Goal: Check status: Check status

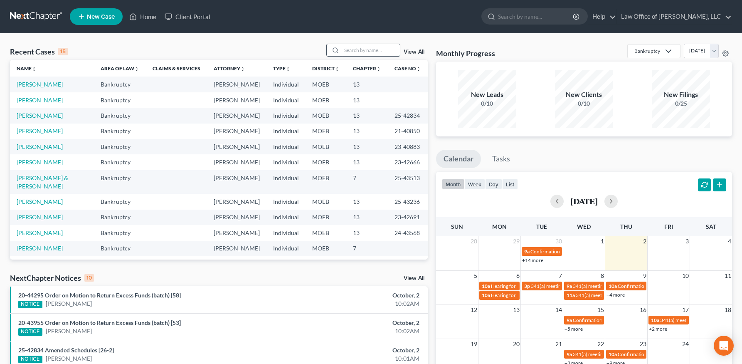
click at [372, 50] on input "search" at bounding box center [371, 50] width 58 height 12
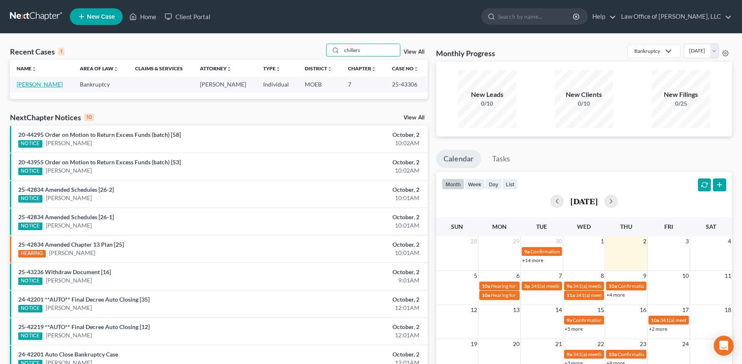
type input "chillers"
click at [45, 86] on link "[PERSON_NAME]" at bounding box center [40, 84] width 46 height 7
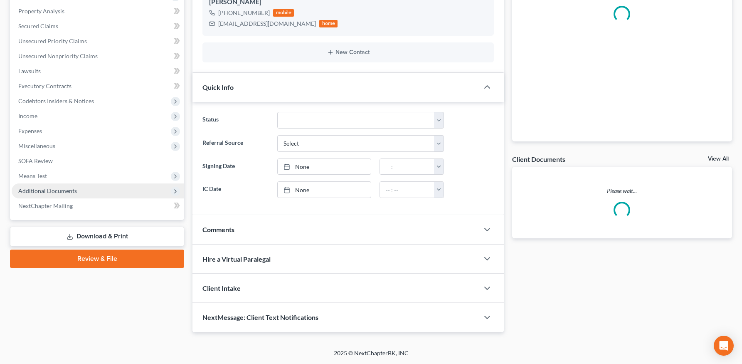
drag, startPoint x: 58, startPoint y: 192, endPoint x: 62, endPoint y: 190, distance: 4.5
click at [58, 192] on span "Additional Documents" at bounding box center [47, 190] width 59 height 7
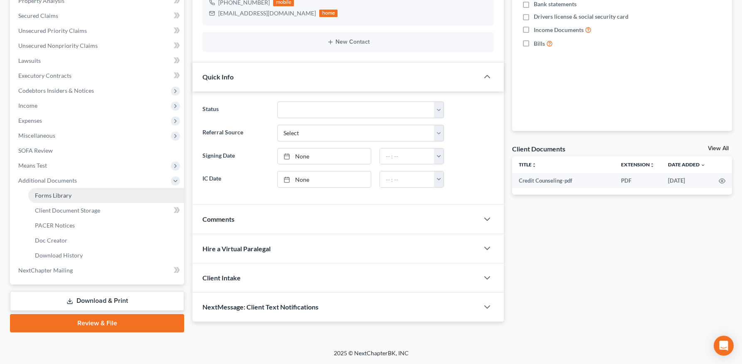
scroll to position [168, 0]
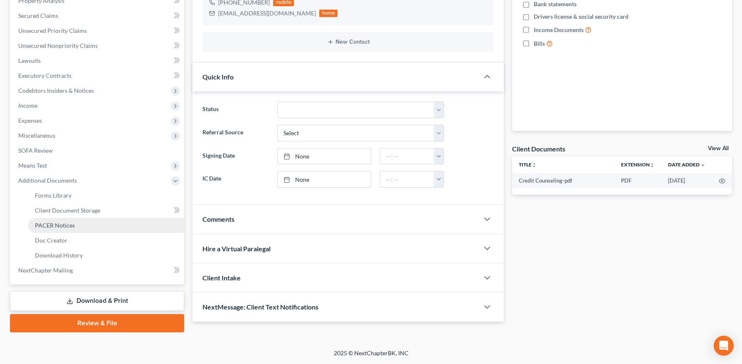
click at [72, 223] on span "PACER Notices" at bounding box center [55, 225] width 40 height 7
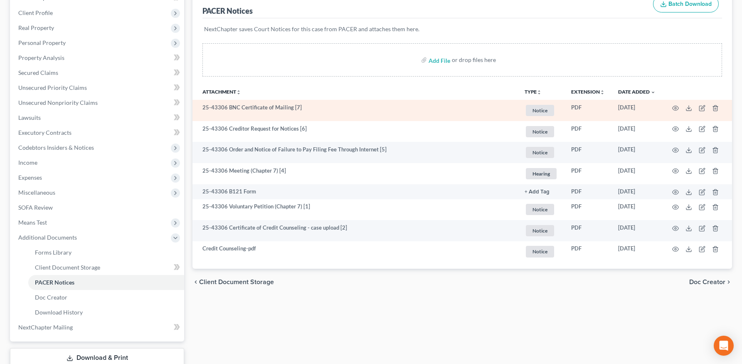
scroll to position [117, 0]
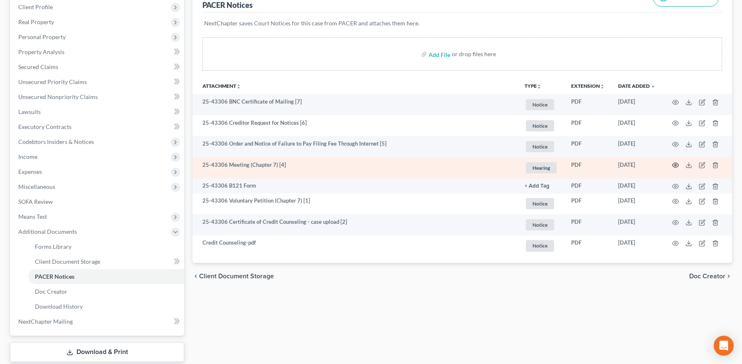
click at [674, 165] on icon "button" at bounding box center [676, 165] width 7 height 7
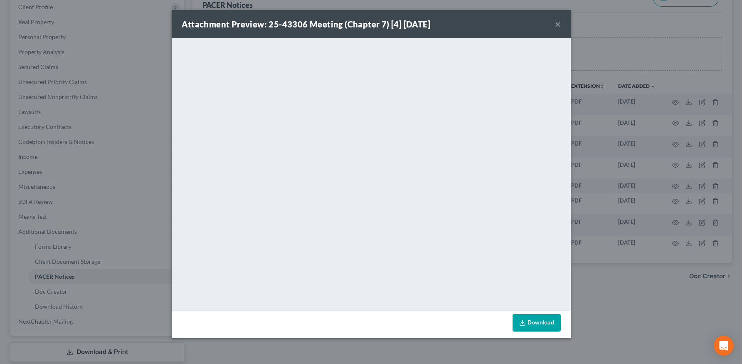
click at [559, 25] on button "×" at bounding box center [558, 24] width 6 height 10
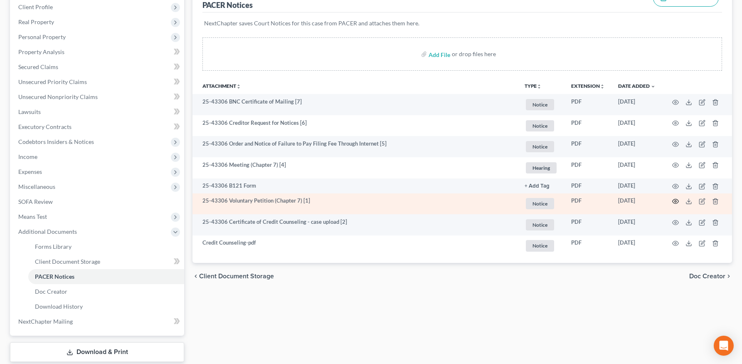
click at [675, 201] on circle "button" at bounding box center [676, 201] width 2 height 2
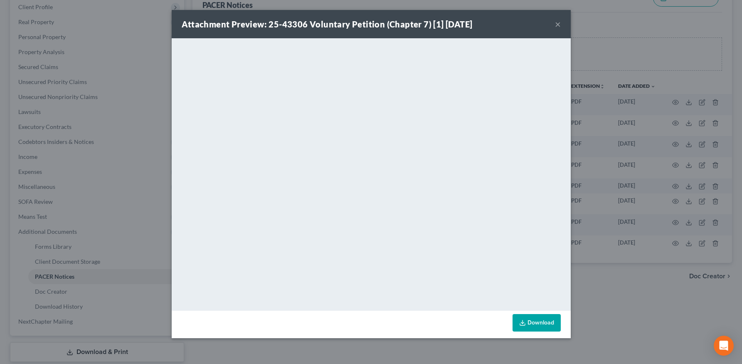
click at [557, 25] on button "×" at bounding box center [558, 24] width 6 height 10
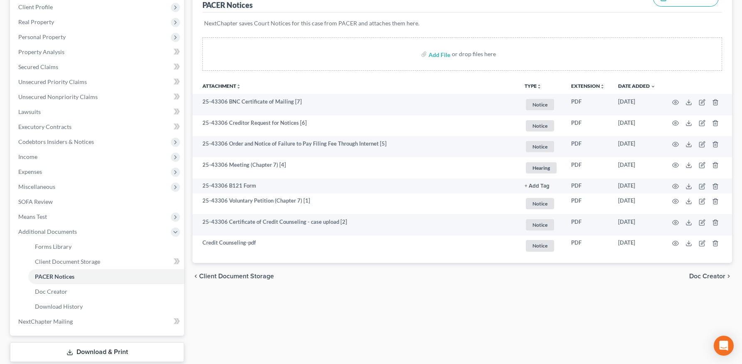
scroll to position [0, 0]
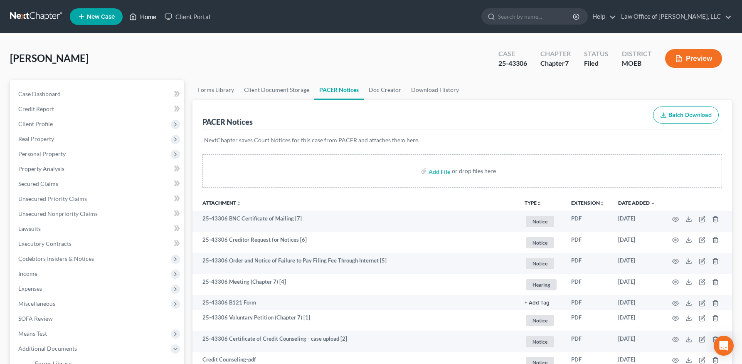
click at [152, 14] on link "Home" at bounding box center [142, 16] width 35 height 15
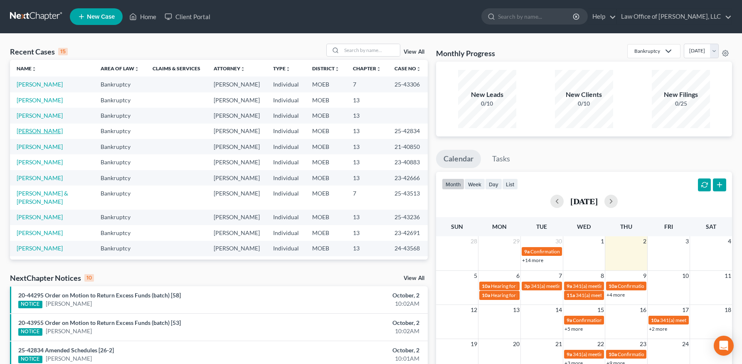
click at [40, 133] on link "[PERSON_NAME]" at bounding box center [40, 130] width 46 height 7
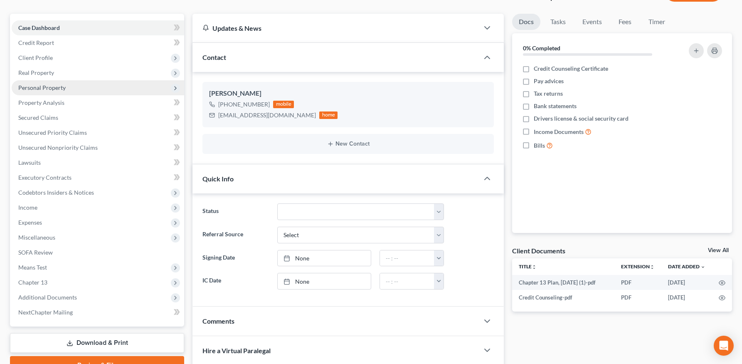
scroll to position [158, 0]
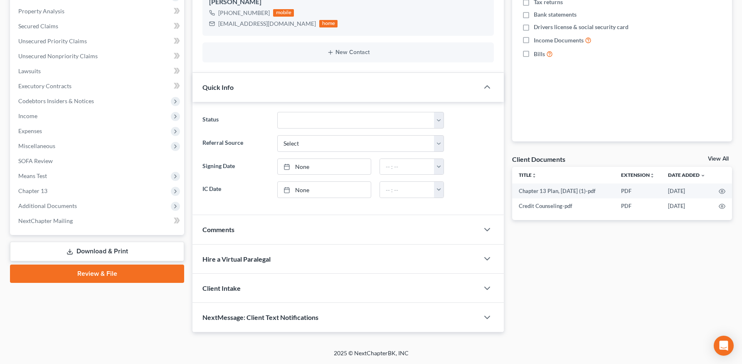
drag, startPoint x: 68, startPoint y: 208, endPoint x: 66, endPoint y: 218, distance: 9.7
click at [68, 208] on span "Additional Documents" at bounding box center [47, 205] width 59 height 7
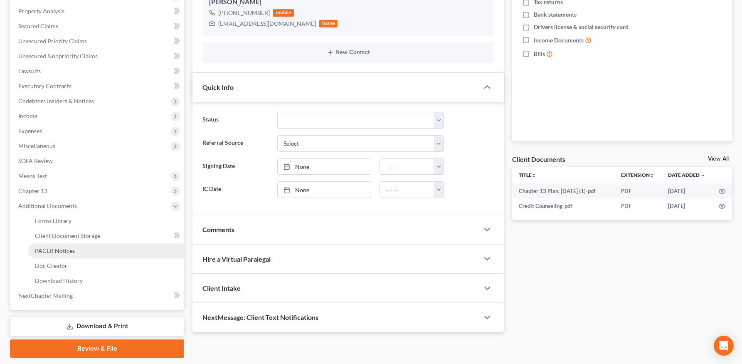
click at [63, 248] on span "PACER Notices" at bounding box center [55, 250] width 40 height 7
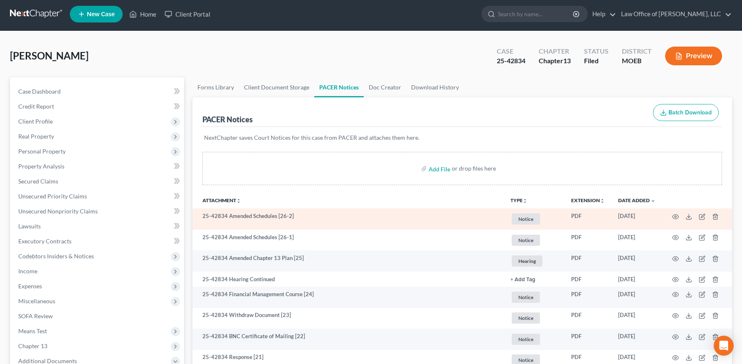
scroll to position [72, 0]
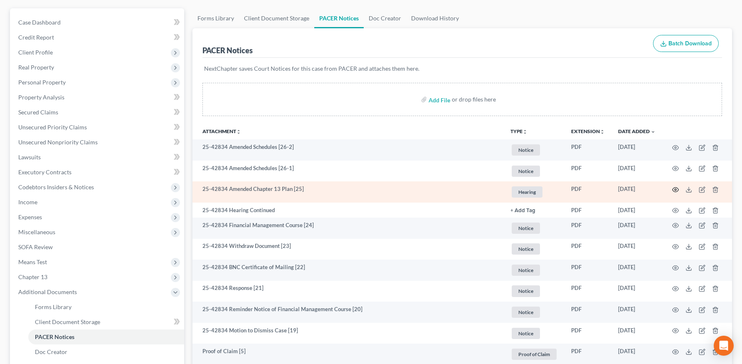
click at [673, 190] on icon "button" at bounding box center [676, 190] width 6 height 5
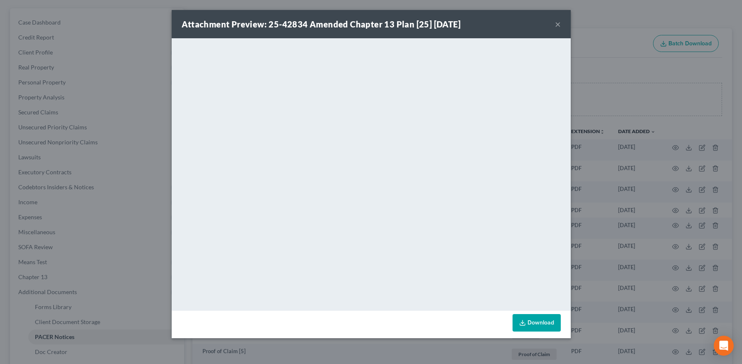
drag, startPoint x: 554, startPoint y: 26, endPoint x: 559, endPoint y: 22, distance: 6.3
click at [554, 26] on div "Attachment Preview: 25-42834 Amended Chapter 13 Plan [25] [DATE] ×" at bounding box center [371, 24] width 399 height 28
